Goal: Task Accomplishment & Management: Use online tool/utility

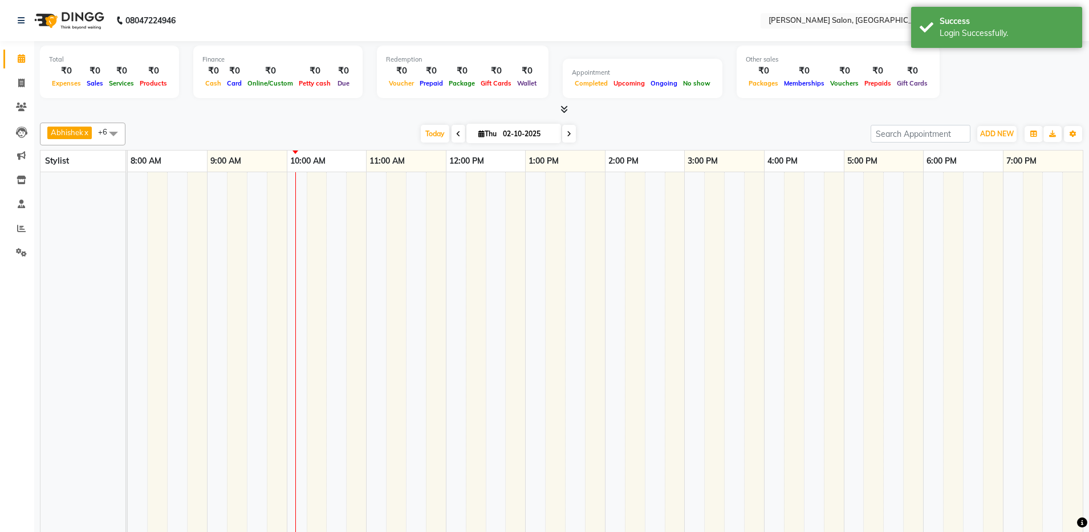
select select "en"
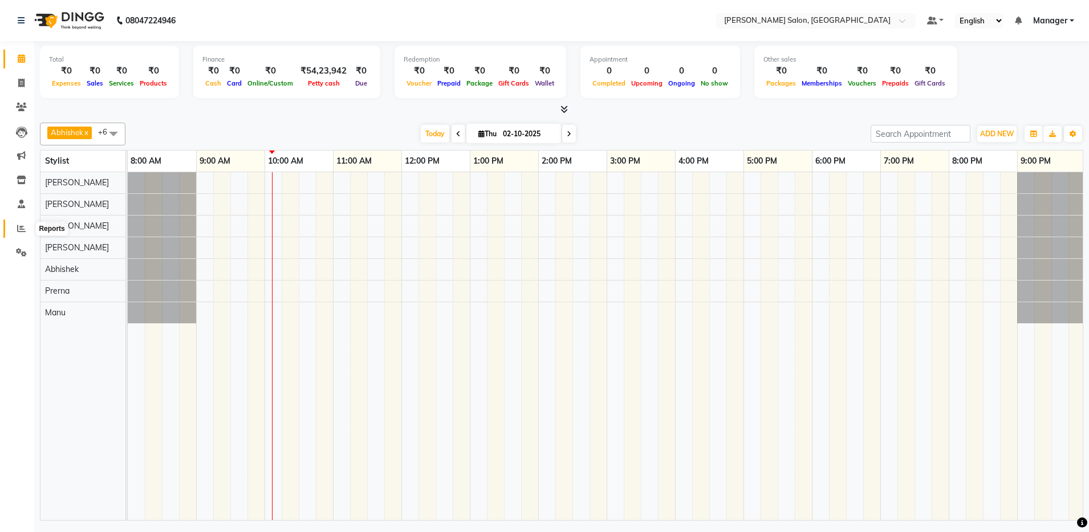
click at [25, 226] on icon at bounding box center [21, 228] width 9 height 9
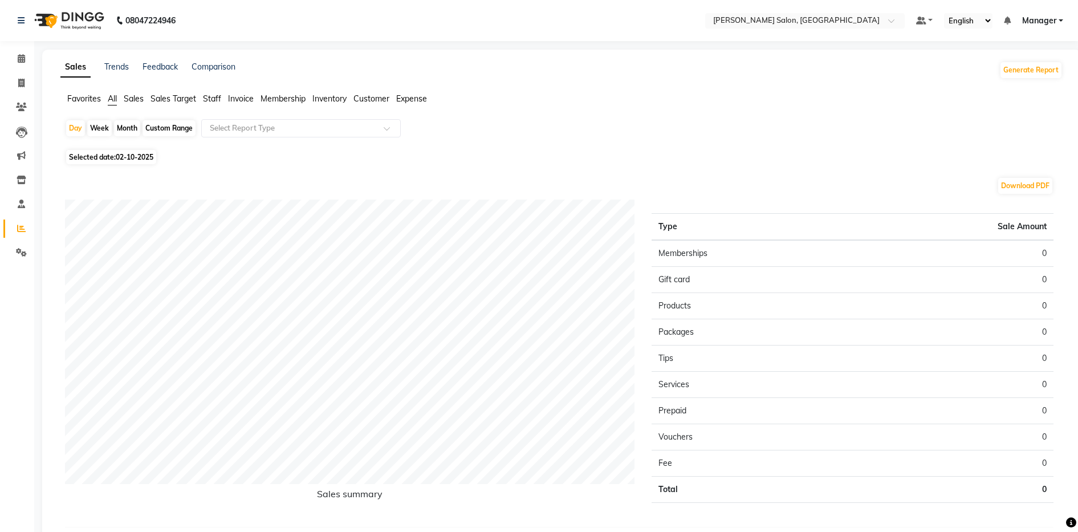
click at [217, 101] on span "Staff" at bounding box center [212, 99] width 18 height 10
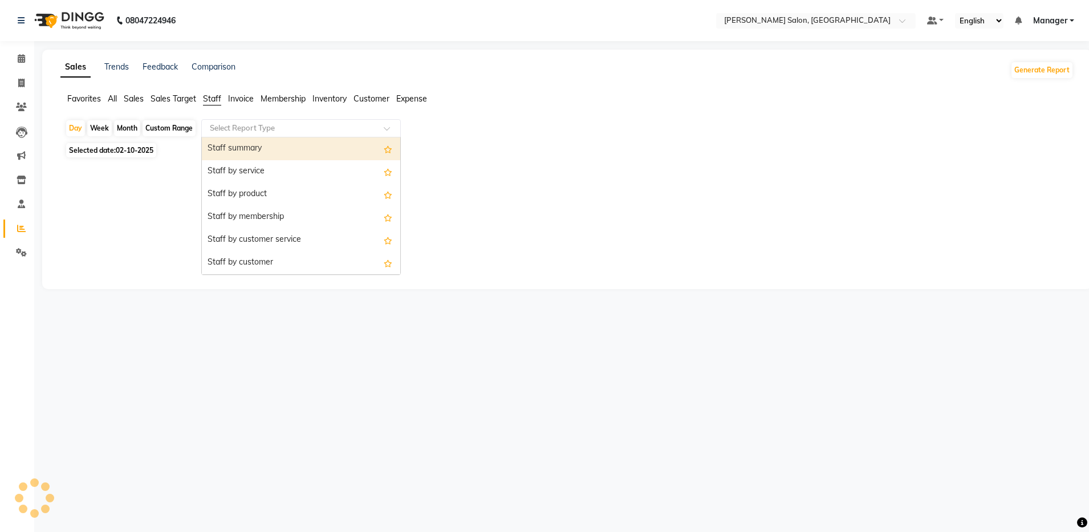
click at [218, 129] on input "text" at bounding box center [290, 128] width 164 height 11
click at [175, 131] on div "Custom Range" at bounding box center [169, 128] width 53 height 16
select select "10"
select select "2025"
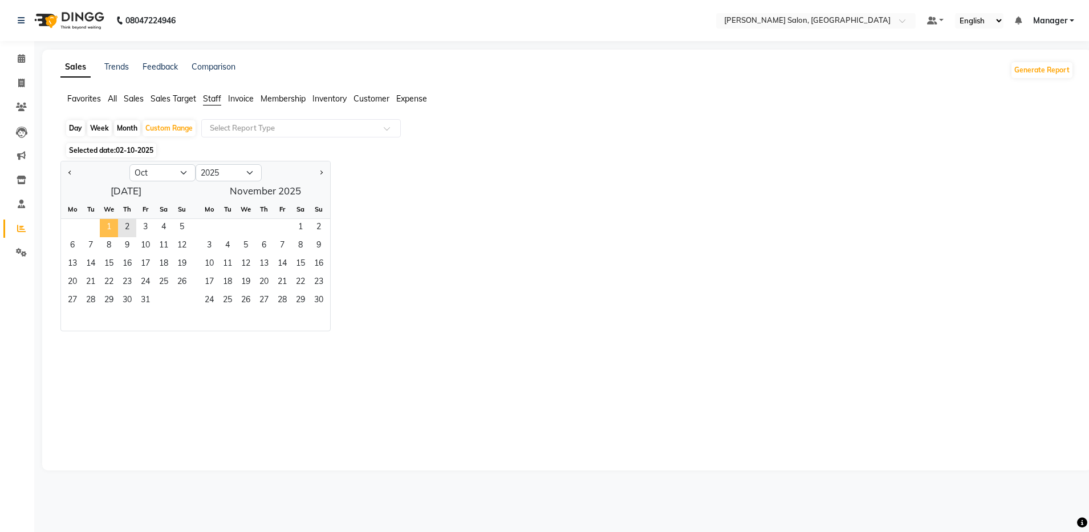
click at [109, 225] on span "1" at bounding box center [109, 228] width 18 height 18
click at [123, 227] on span "2" at bounding box center [127, 228] width 18 height 18
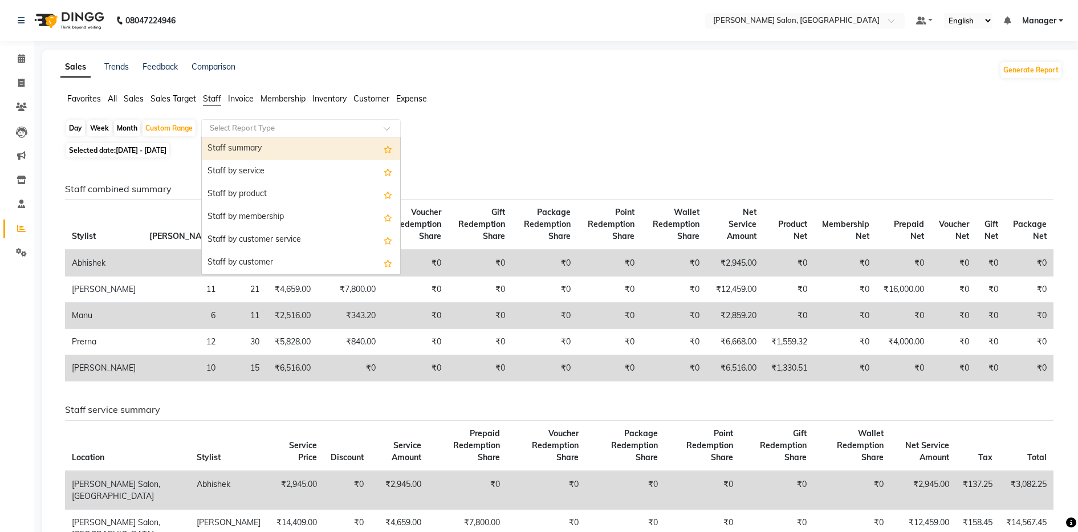
click at [244, 129] on input "text" at bounding box center [290, 128] width 164 height 11
click at [241, 147] on div "Staff summary" at bounding box center [301, 148] width 198 height 23
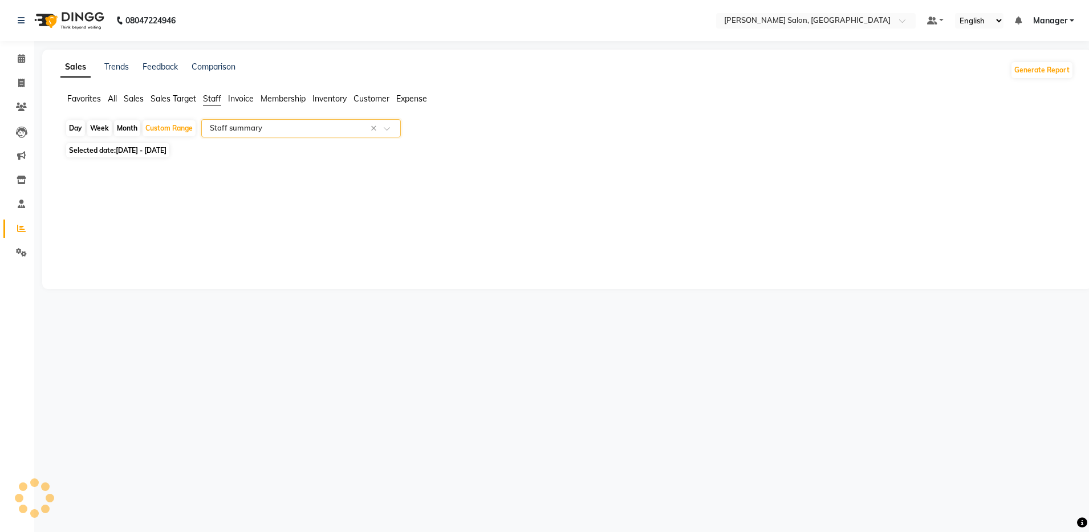
select select "full_report"
select select "csv"
click at [16, 81] on span at bounding box center [21, 83] width 20 height 13
select select "service"
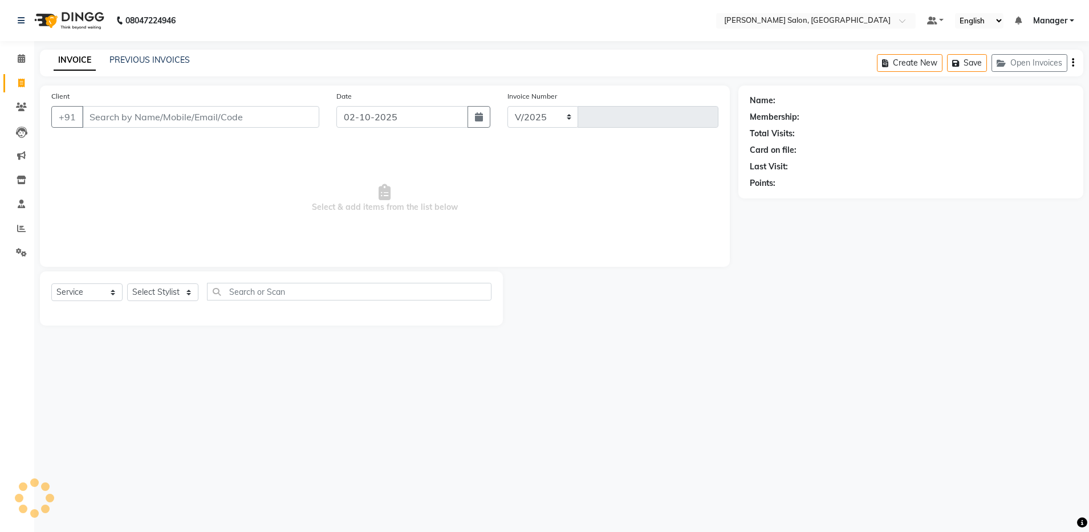
select select "4781"
type input "4893"
click at [0, 479] on html "08047224946 Select Location × [PERSON_NAME] Salon, Bellandur Default Panel My P…" at bounding box center [544, 266] width 1089 height 532
click at [101, 118] on input "Client" at bounding box center [200, 117] width 237 height 22
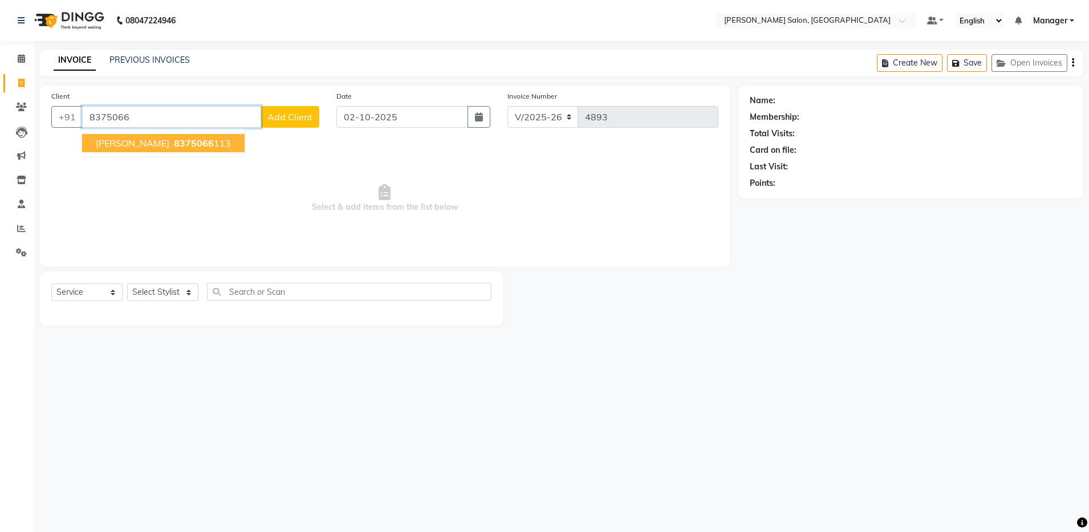
click at [117, 140] on span "[PERSON_NAME]" at bounding box center [133, 142] width 74 height 11
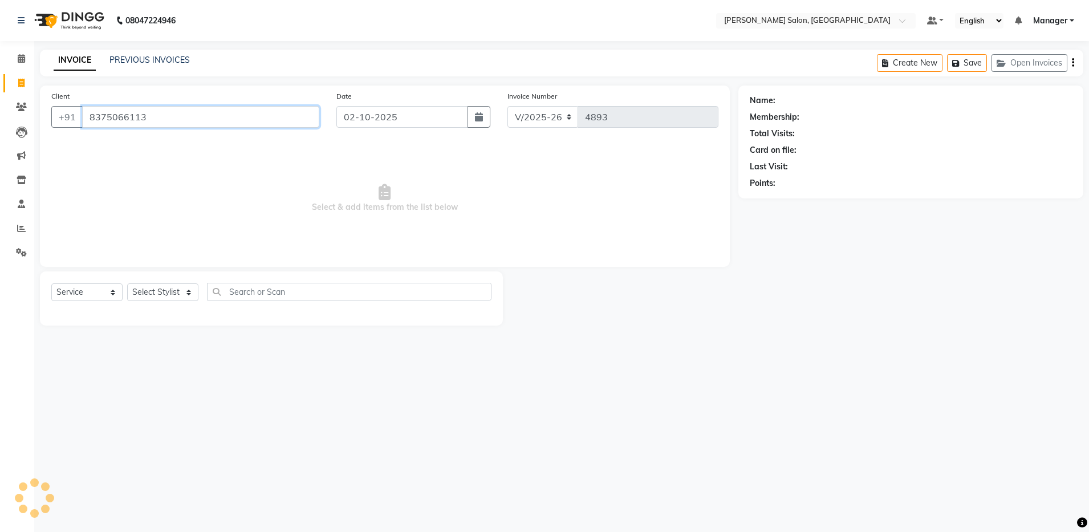
type input "8375066113"
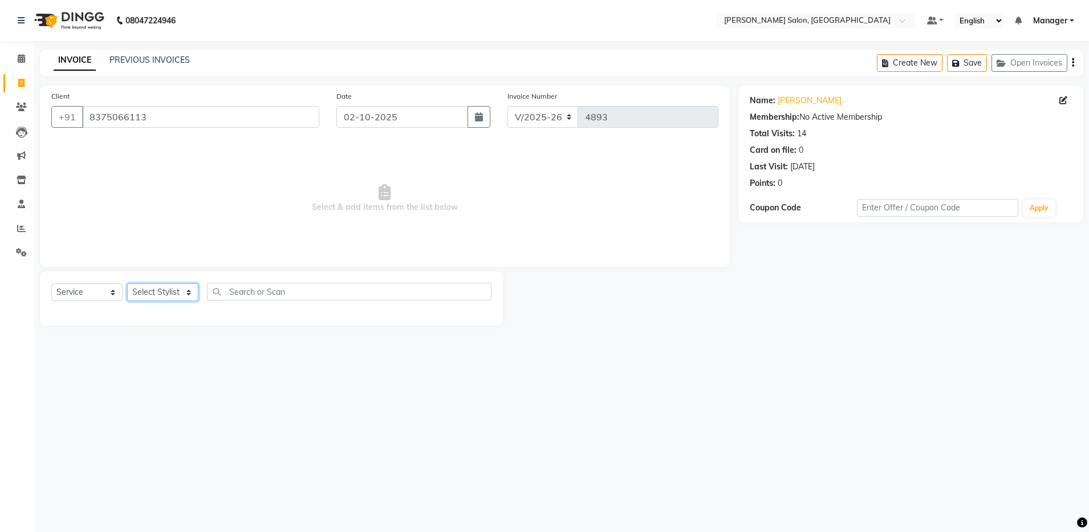
click at [159, 295] on select "Select Stylist Aarthi Abhishek [PERSON_NAME] [PERSON_NAME] Arjun [PERSON_NAME] …" at bounding box center [162, 292] width 71 height 18
select select "69605"
click at [127, 283] on select "Select Stylist Aarthi Abhishek [PERSON_NAME] [PERSON_NAME] Arjun [PERSON_NAME] …" at bounding box center [162, 292] width 71 height 18
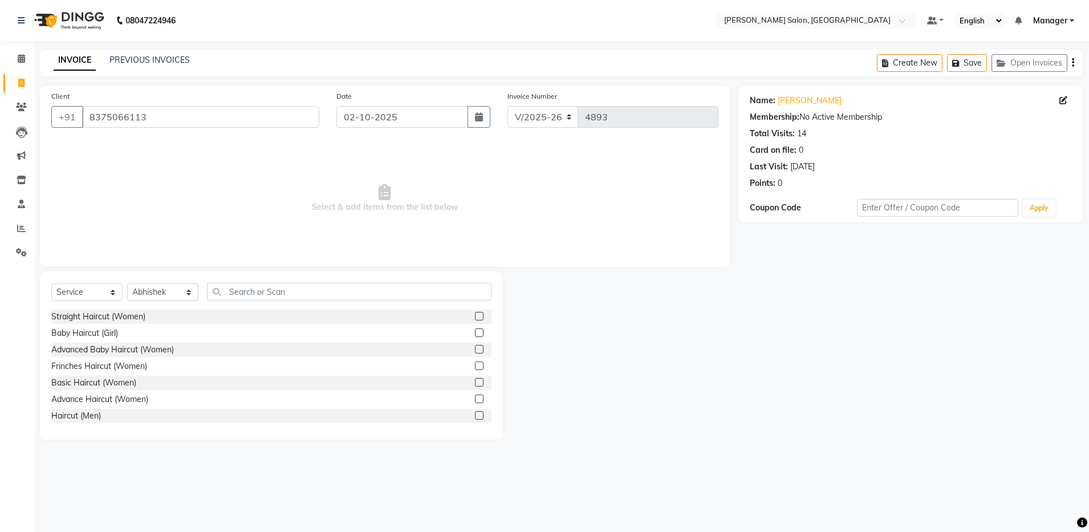
click at [475, 415] on label at bounding box center [479, 415] width 9 height 9
click at [475, 415] on input "checkbox" at bounding box center [478, 415] width 7 height 7
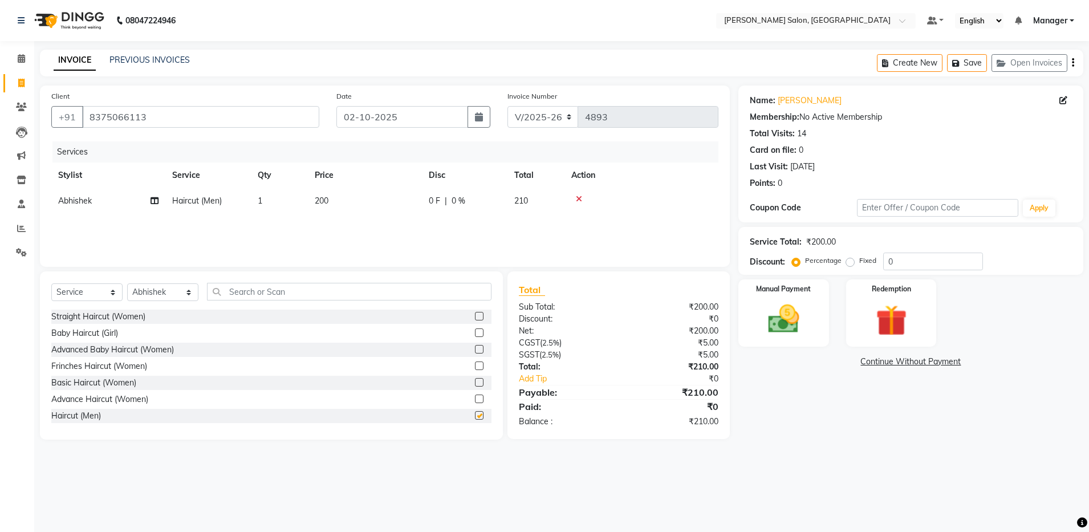
checkbox input "false"
click at [235, 291] on input "text" at bounding box center [349, 292] width 285 height 18
click at [168, 291] on select "Select Stylist Aarthi Abhishek [PERSON_NAME] [PERSON_NAME] Arjun [PERSON_NAME] …" at bounding box center [162, 292] width 71 height 18
select select "28901"
click at [127, 283] on select "Select Stylist Aarthi Abhishek [PERSON_NAME] [PERSON_NAME] Arjun [PERSON_NAME] …" at bounding box center [162, 292] width 71 height 18
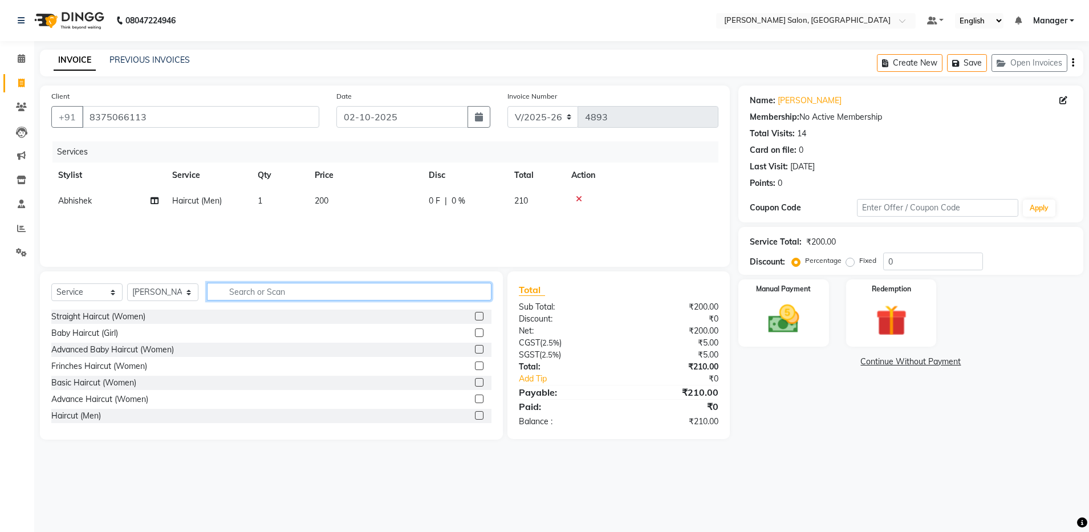
click at [228, 298] on input "text" at bounding box center [349, 292] width 285 height 18
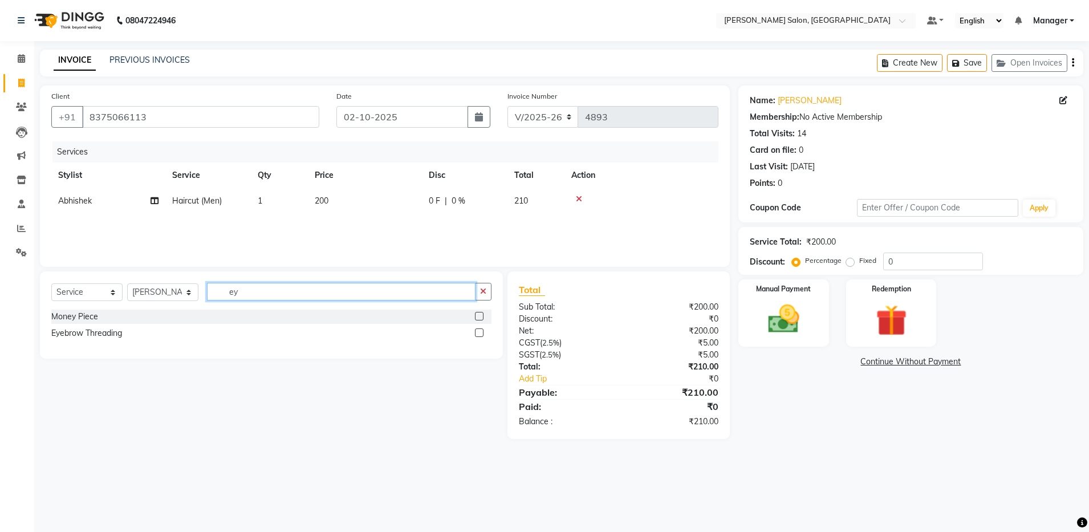
type input "ey"
click at [480, 334] on label at bounding box center [479, 332] width 9 height 9
click at [480, 334] on input "checkbox" at bounding box center [478, 333] width 7 height 7
checkbox input "false"
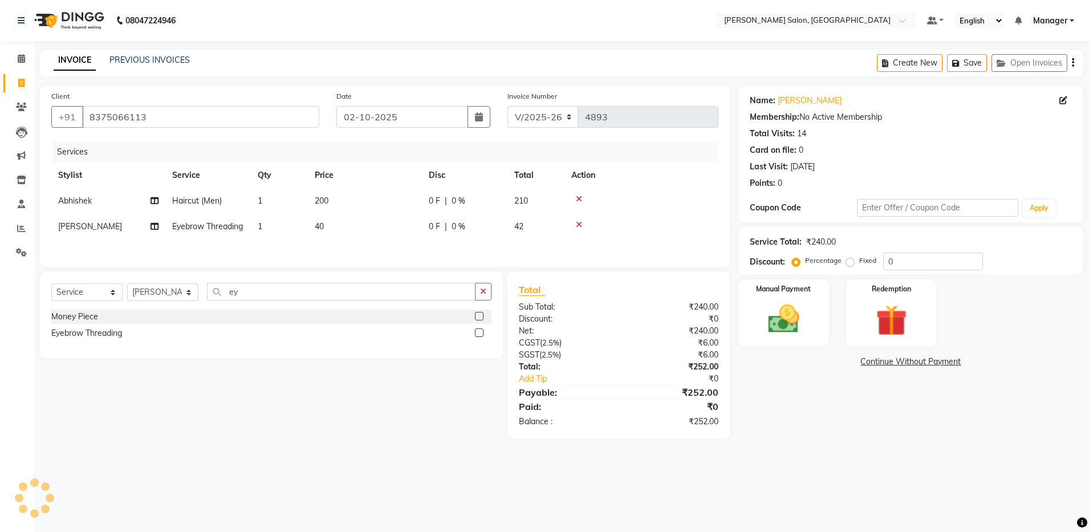
click at [1073, 63] on icon "button" at bounding box center [1073, 63] width 2 height 1
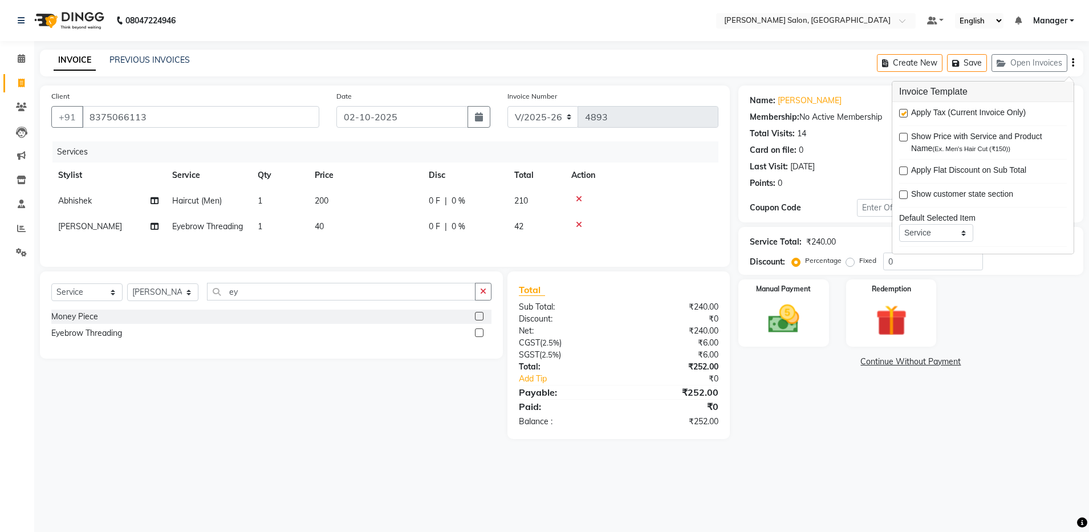
click at [905, 112] on label at bounding box center [903, 113] width 9 height 9
click at [905, 112] on input "checkbox" at bounding box center [902, 113] width 7 height 7
checkbox input "false"
click at [818, 320] on div "Manual Payment" at bounding box center [784, 313] width 94 height 70
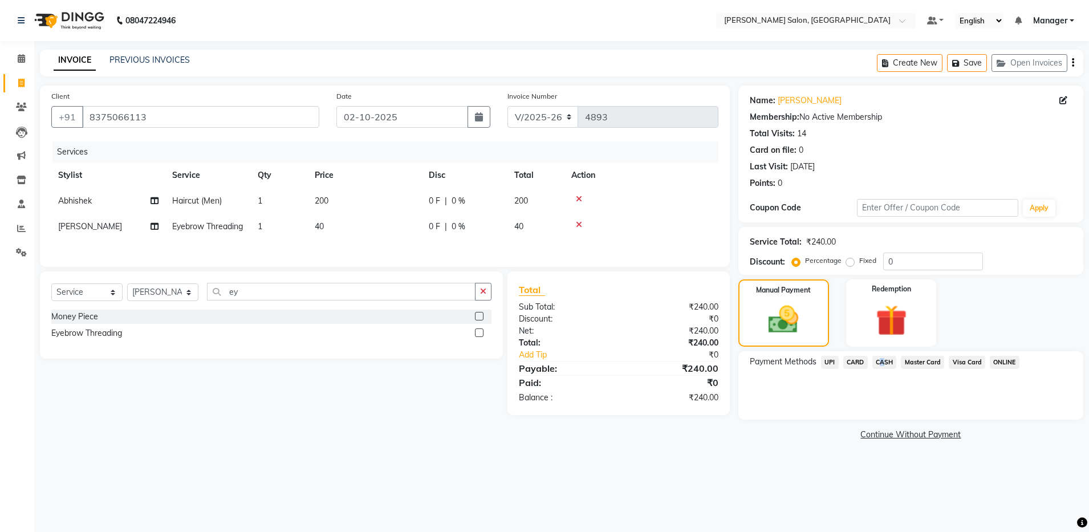
drag, startPoint x: 879, startPoint y: 362, endPoint x: 867, endPoint y: 367, distance: 13.0
click at [868, 367] on div "CASH" at bounding box center [882, 363] width 29 height 15
drag, startPoint x: 867, startPoint y: 367, endPoint x: 882, endPoint y: 383, distance: 21.0
click at [882, 383] on div "Payment Methods UPI CARD CASH Master Card Visa Card ONLINE" at bounding box center [910, 385] width 345 height 68
click at [882, 364] on span "CASH" at bounding box center [884, 362] width 25 height 13
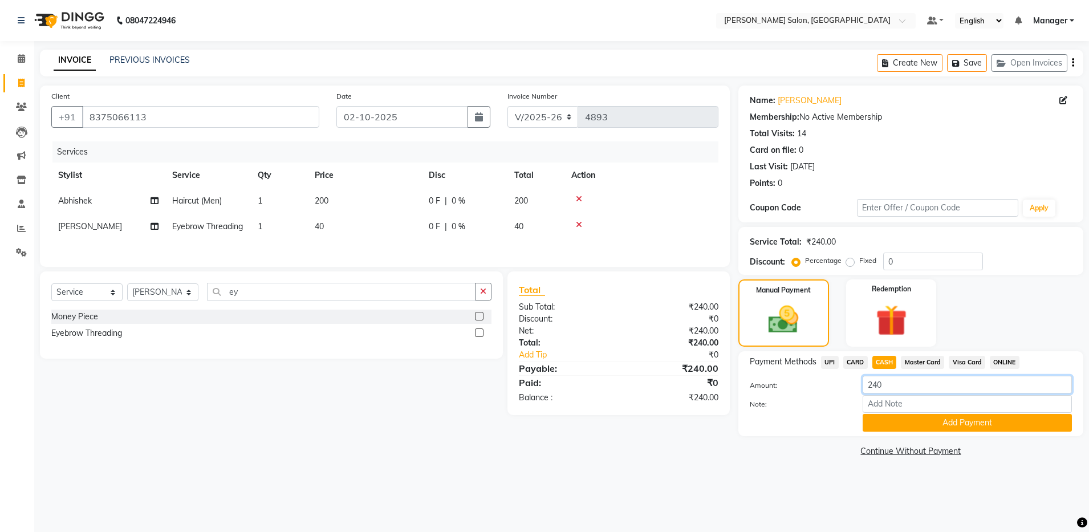
click at [894, 382] on input "240" at bounding box center [967, 385] width 209 height 18
type input "200"
click at [900, 424] on button "Add Payment" at bounding box center [967, 423] width 209 height 18
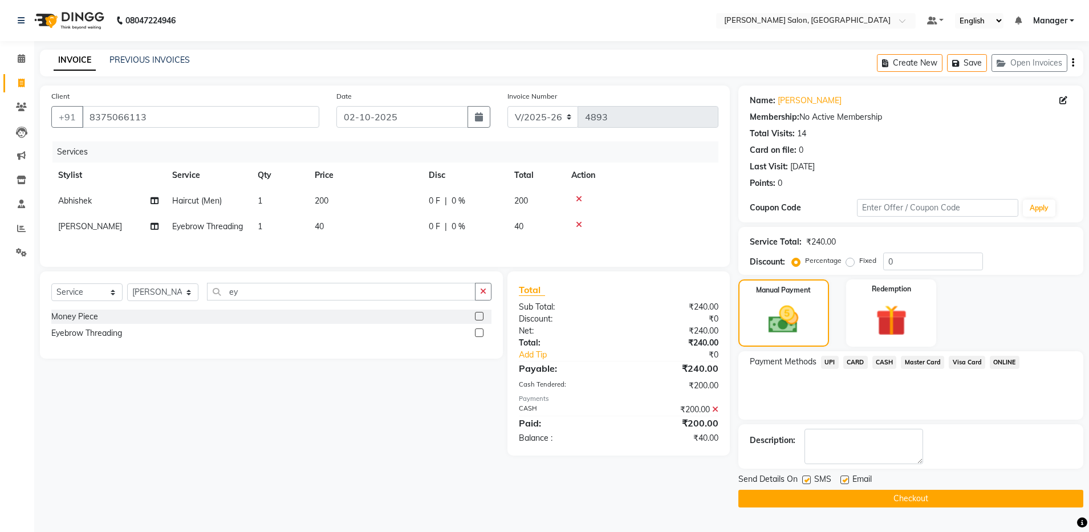
click at [826, 362] on span "UPI" at bounding box center [830, 362] width 18 height 13
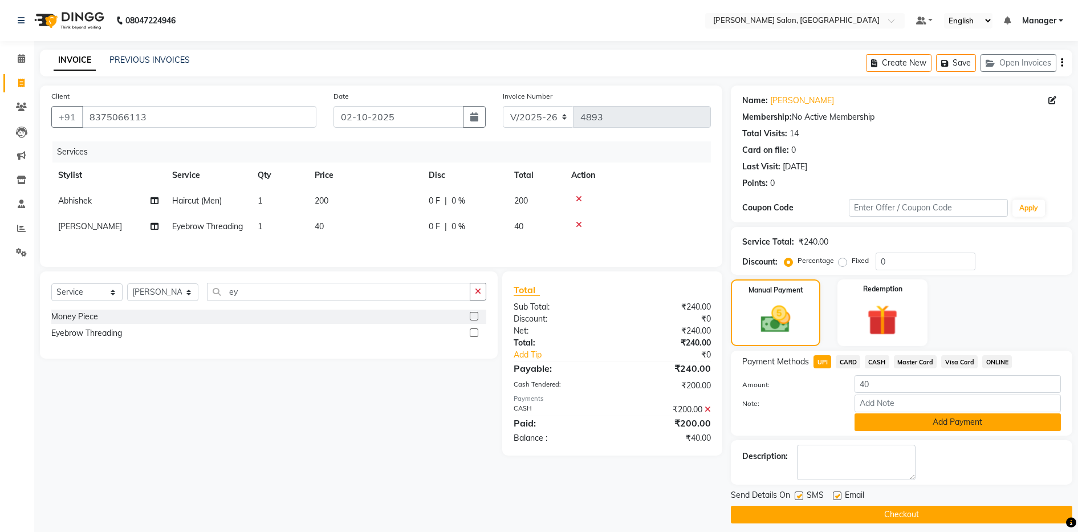
click at [891, 427] on button "Add Payment" at bounding box center [958, 422] width 206 height 18
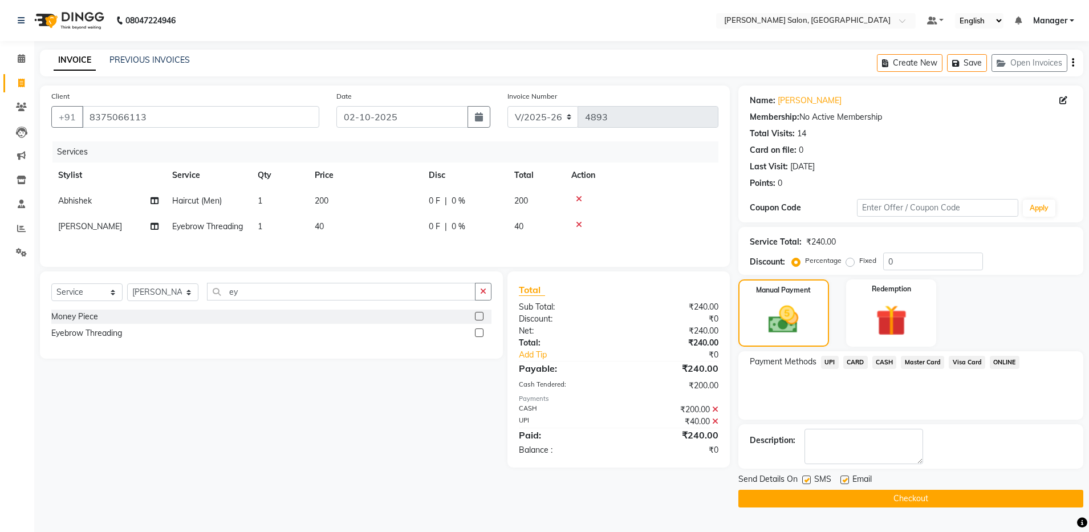
click at [891, 427] on div "Description:" at bounding box center [910, 446] width 345 height 44
drag, startPoint x: 891, startPoint y: 427, endPoint x: 846, endPoint y: 479, distance: 69.1
click at [846, 479] on label at bounding box center [844, 480] width 9 height 9
click at [846, 479] on input "checkbox" at bounding box center [843, 480] width 7 height 7
checkbox input "false"
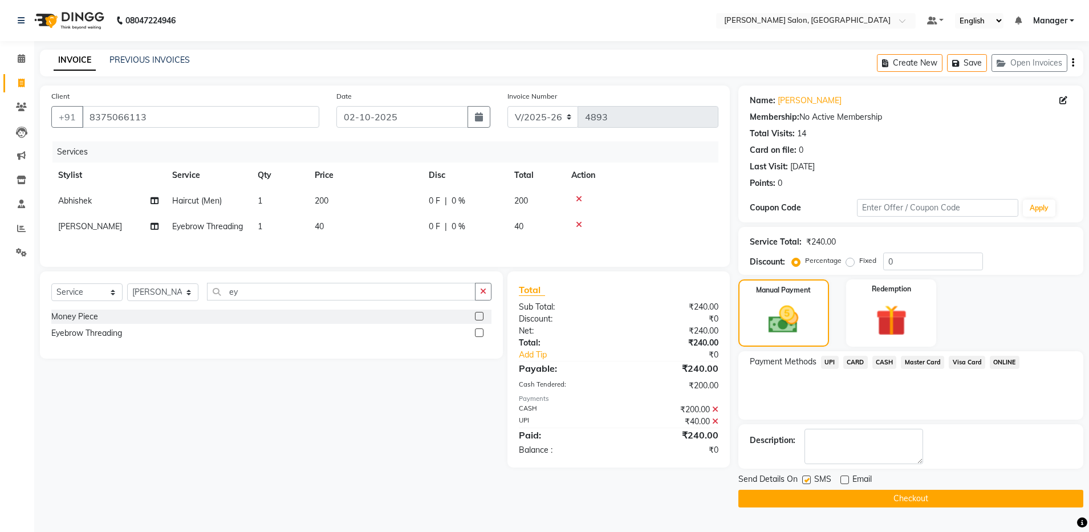
click at [838, 499] on button "Checkout" at bounding box center [910, 499] width 345 height 18
